Goal: Information Seeking & Learning: Learn about a topic

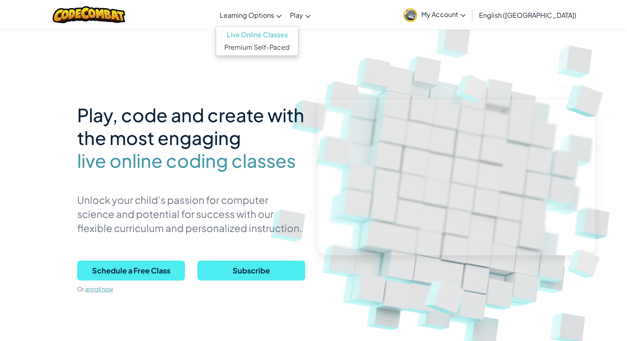
click at [274, 15] on span "Learning Options" at bounding box center [247, 15] width 54 height 9
click at [151, 272] on span "Schedule a Free Class" at bounding box center [131, 271] width 108 height 20
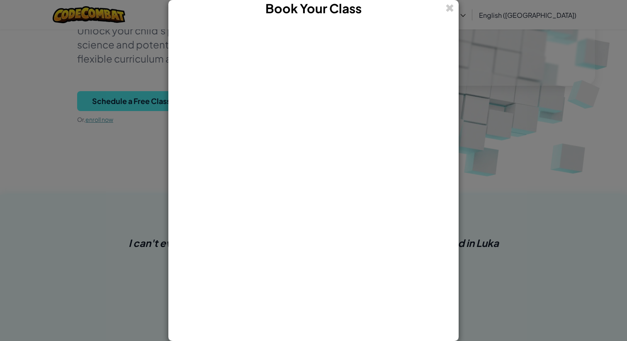
scroll to position [173, 0]
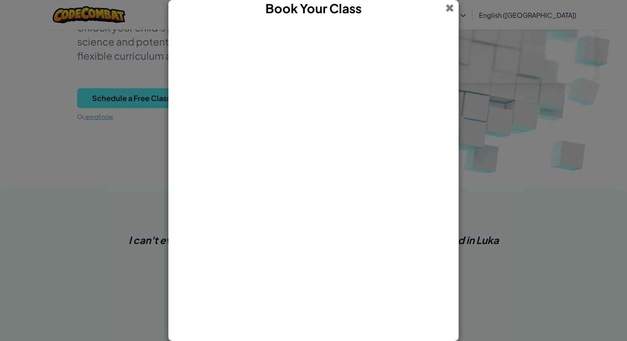
click at [448, 9] on span at bounding box center [449, 8] width 9 height 16
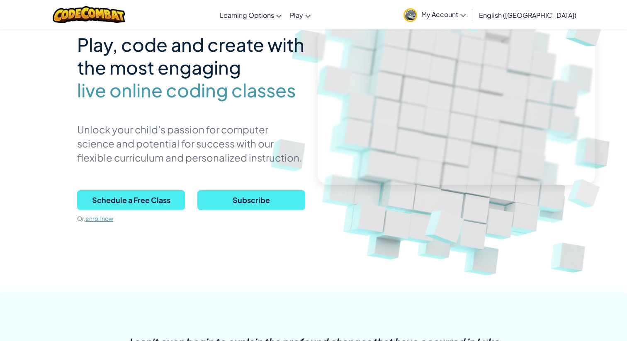
scroll to position [0, 0]
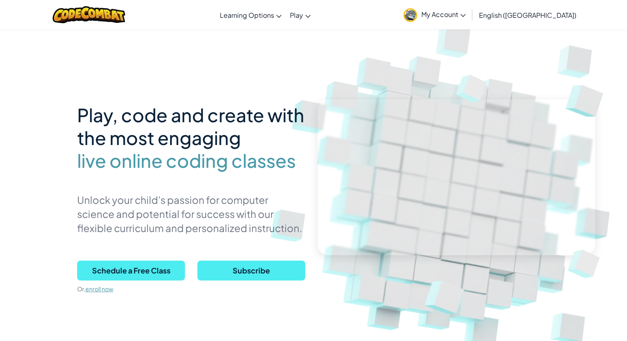
click at [470, 18] on link "My Account" at bounding box center [434, 15] width 71 height 26
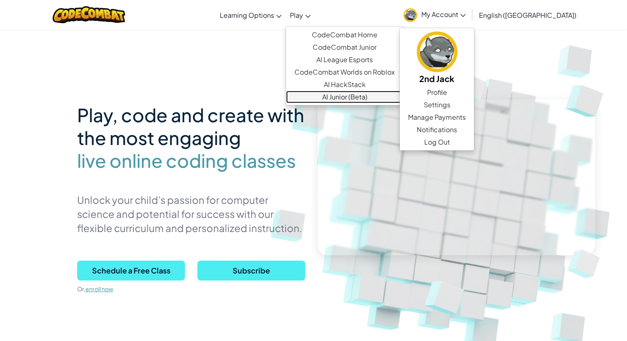
click at [368, 98] on link "AI Junior (Beta)" at bounding box center [344, 97] width 117 height 12
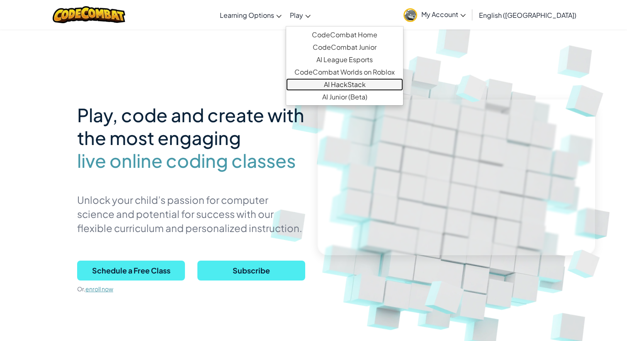
click at [365, 85] on link "AI HackStack" at bounding box center [344, 84] width 117 height 12
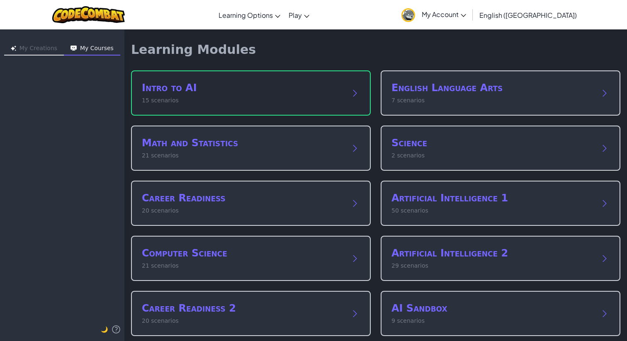
click at [277, 102] on p "15 scenarios" at bounding box center [243, 100] width 202 height 9
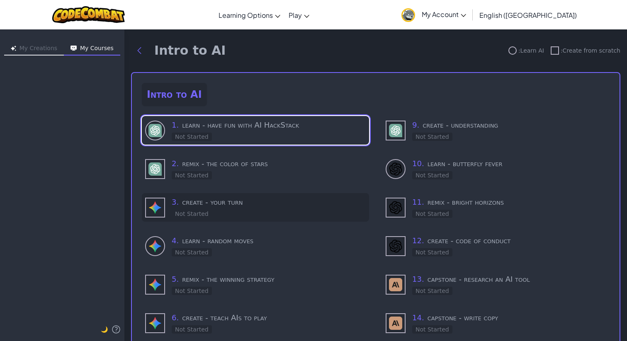
click at [262, 203] on h3 "3 . create - your turn" at bounding box center [269, 203] width 194 height 12
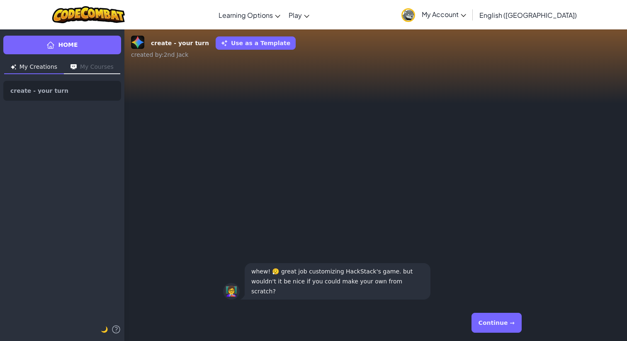
click at [492, 319] on button "Continue →" at bounding box center [497, 323] width 50 height 20
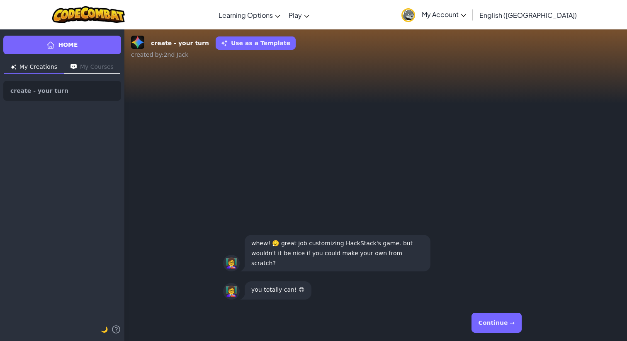
click at [500, 323] on button "Continue →" at bounding box center [497, 323] width 50 height 20
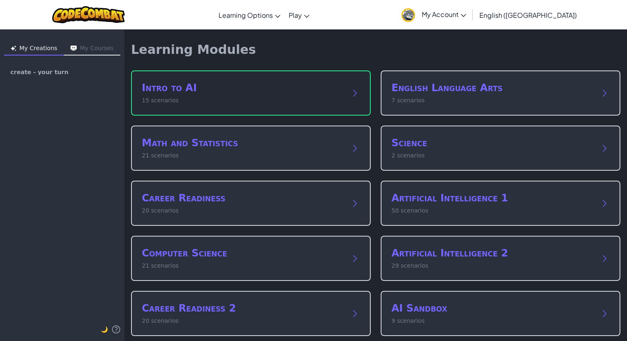
click at [213, 82] on h2 "Intro to AI" at bounding box center [243, 87] width 202 height 13
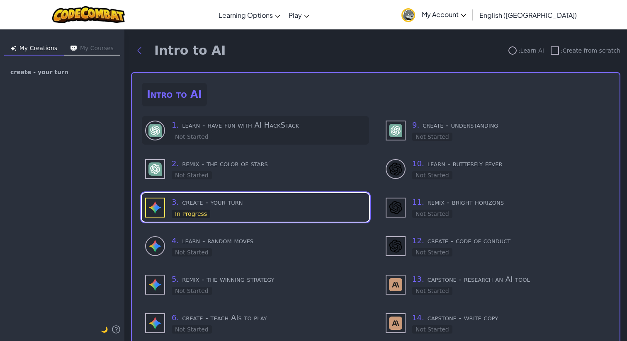
click at [284, 133] on div "1 . learn - have fun with AI HackStack Not Started" at bounding box center [269, 130] width 194 height 22
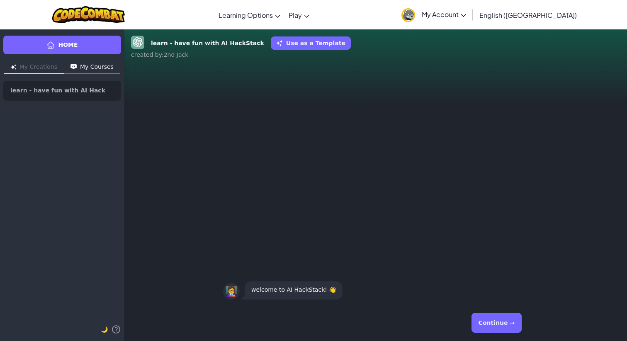
click at [498, 324] on button "Continue →" at bounding box center [497, 323] width 50 height 20
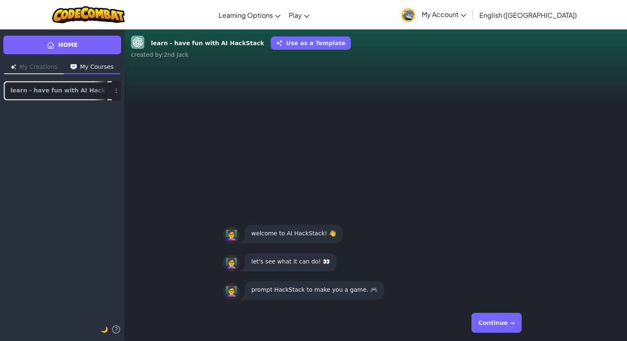
click at [78, 90] on span "learn - have fun with AI HackStack" at bounding box center [58, 91] width 97 height 7
click at [96, 282] on div "Home My Creations My Courses learn - have fun with AI HackStack 🌙" at bounding box center [62, 185] width 124 height 312
click at [231, 96] on div "👩‍🏫 prompt HackStack to make you a game. 🎮 👩‍🏫 let's see what it can do! 👀 👩‍🏫 …" at bounding box center [375, 185] width 503 height 239
click at [304, 64] on div "learn - have fun with AI HackStack Use as a Template created by : 2nd Jack 👩‍🏫 …" at bounding box center [375, 185] width 503 height 312
click at [508, 323] on button "Continue →" at bounding box center [497, 323] width 50 height 20
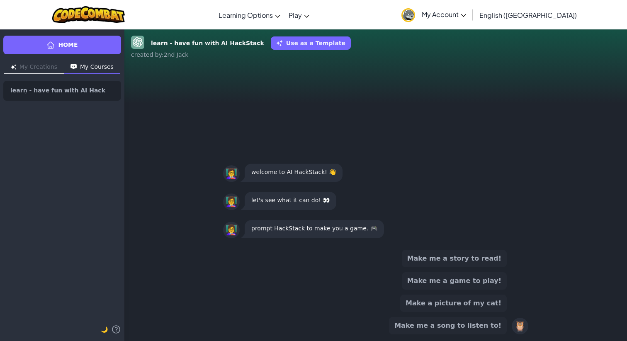
click at [453, 281] on button "Make me a game to play!" at bounding box center [454, 280] width 105 height 17
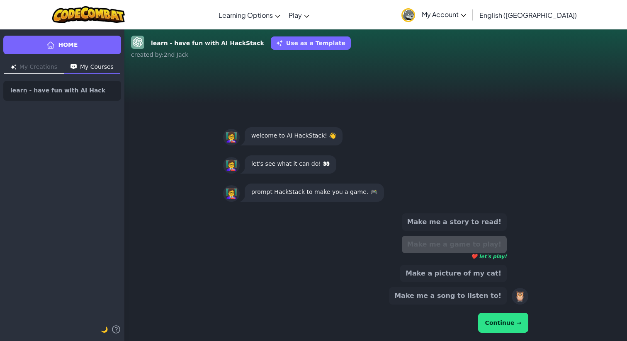
click at [501, 330] on button "Continue →" at bounding box center [503, 323] width 50 height 20
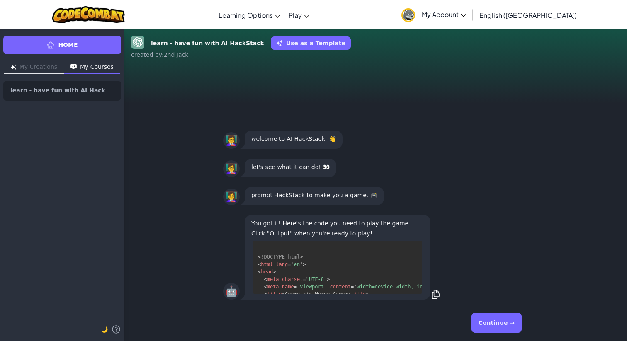
scroll to position [17, 0]
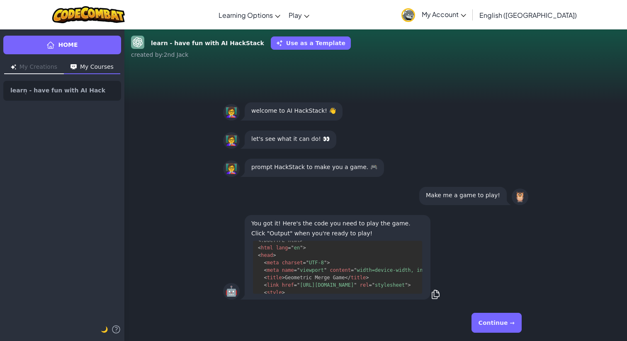
click at [485, 323] on button "Continue →" at bounding box center [497, 323] width 50 height 20
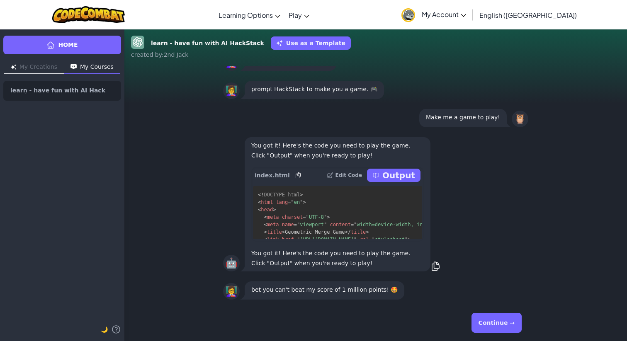
click at [401, 175] on p "Output" at bounding box center [398, 176] width 33 height 12
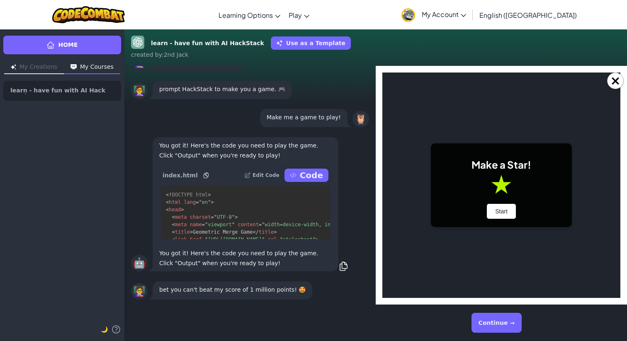
scroll to position [0, 0]
click at [498, 211] on button "Start" at bounding box center [501, 211] width 29 height 15
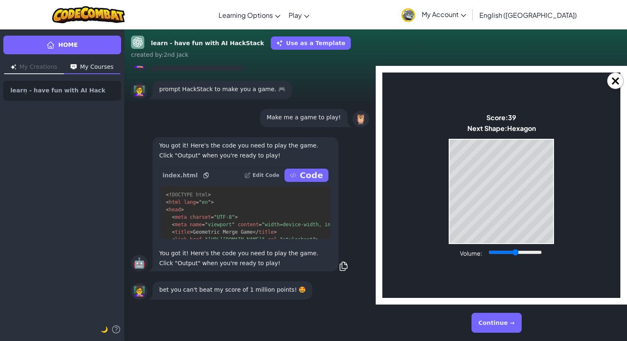
click at [496, 316] on button "Continue →" at bounding box center [497, 323] width 50 height 20
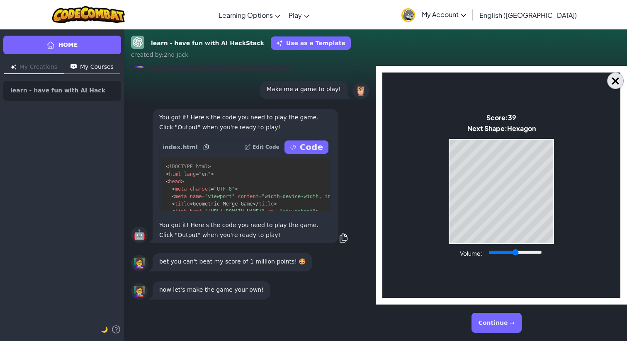
click at [617, 78] on button "×" at bounding box center [615, 81] width 17 height 17
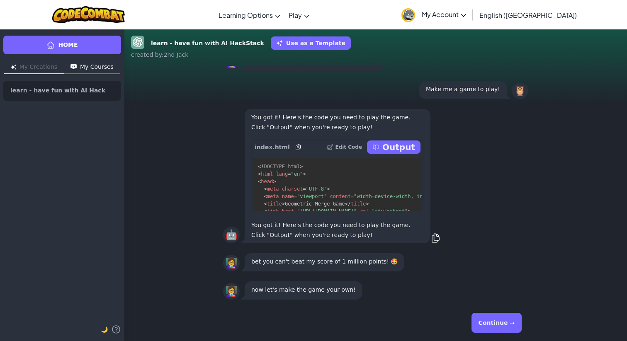
click at [488, 319] on button "Continue →" at bounding box center [497, 323] width 50 height 20
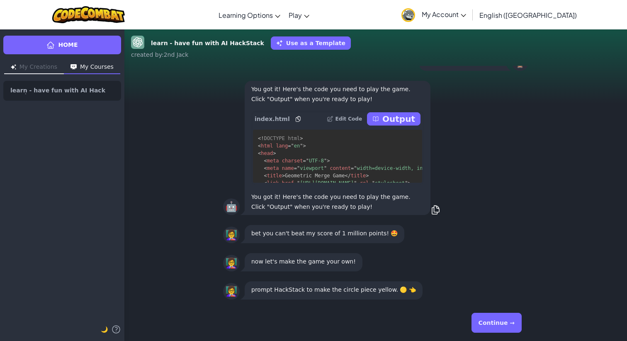
click at [493, 322] on button "Continue →" at bounding box center [497, 323] width 50 height 20
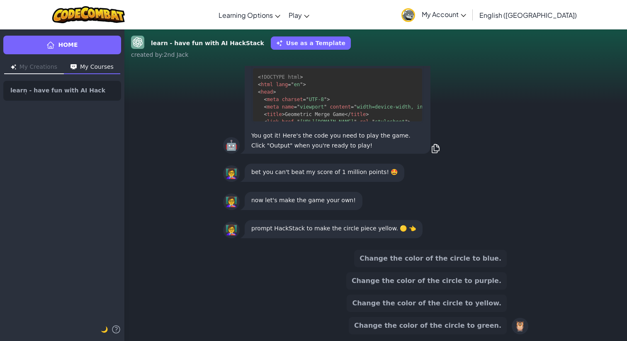
click at [465, 306] on button "Change the color of the circle to yellow." at bounding box center [427, 303] width 160 height 17
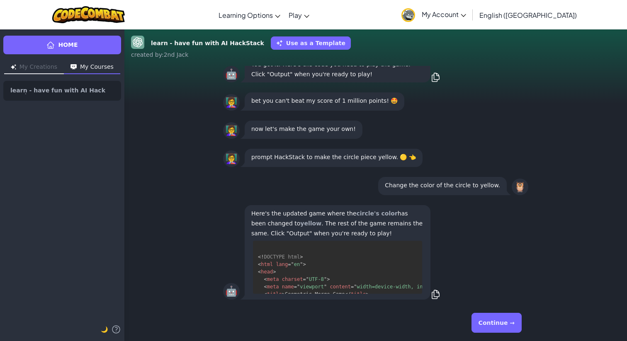
click at [410, 234] on p "Here's the updated game where the circle's color has been changed to yellow . T…" at bounding box center [337, 224] width 173 height 30
click at [490, 328] on button "Continue →" at bounding box center [497, 323] width 50 height 20
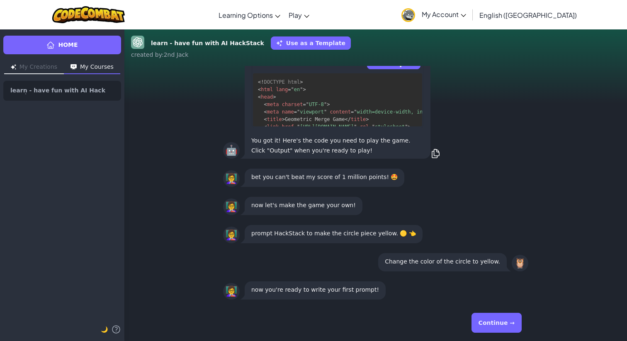
click at [489, 320] on button "Continue →" at bounding box center [497, 323] width 50 height 20
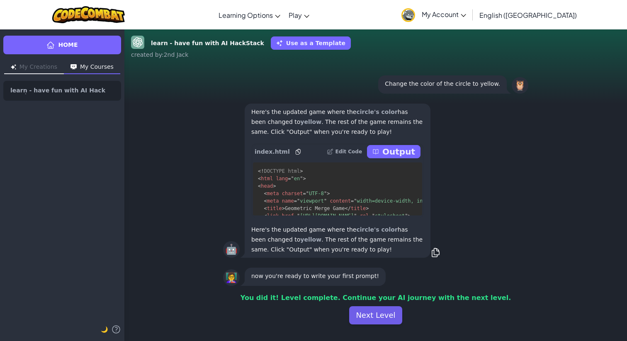
click at [363, 310] on button "Next Level" at bounding box center [375, 316] width 53 height 18
